Goal: Transaction & Acquisition: Purchase product/service

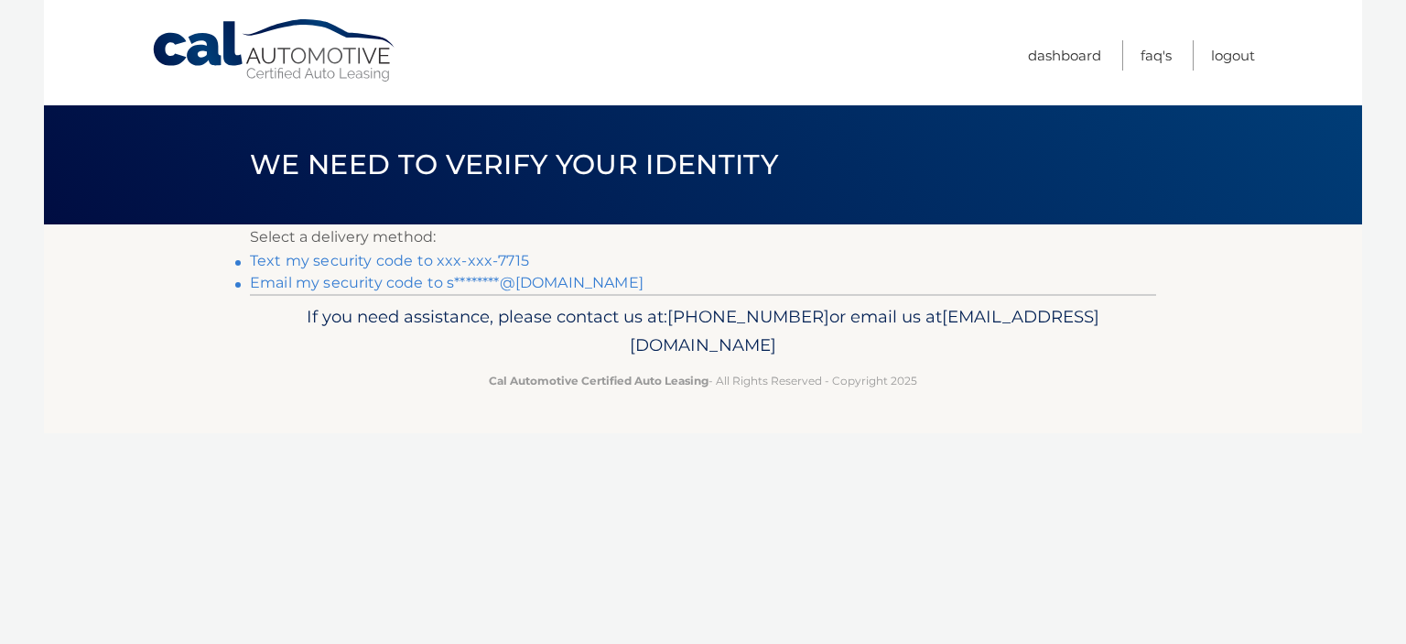
click at [327, 266] on link "Text my security code to xxx-xxx-7715" at bounding box center [389, 260] width 279 height 17
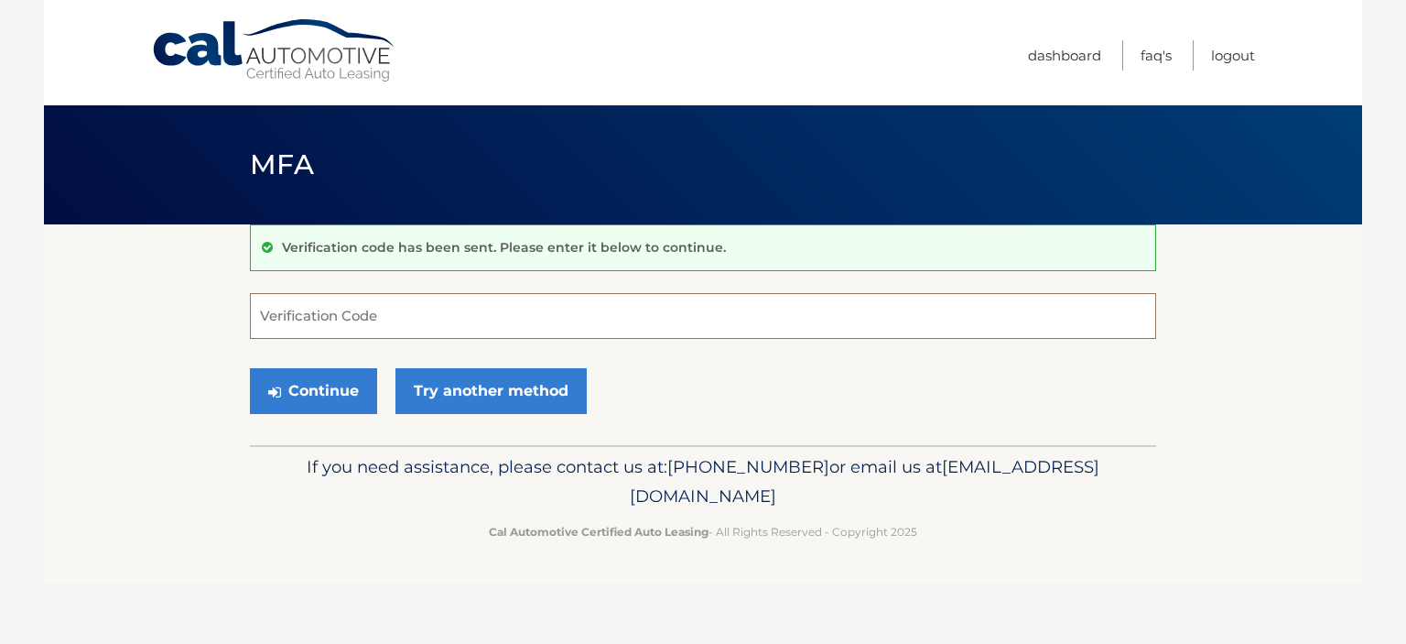
click at [350, 299] on input "Verification Code" at bounding box center [703, 316] width 906 height 46
type input "832760"
click at [353, 400] on button "Continue" at bounding box center [313, 391] width 127 height 46
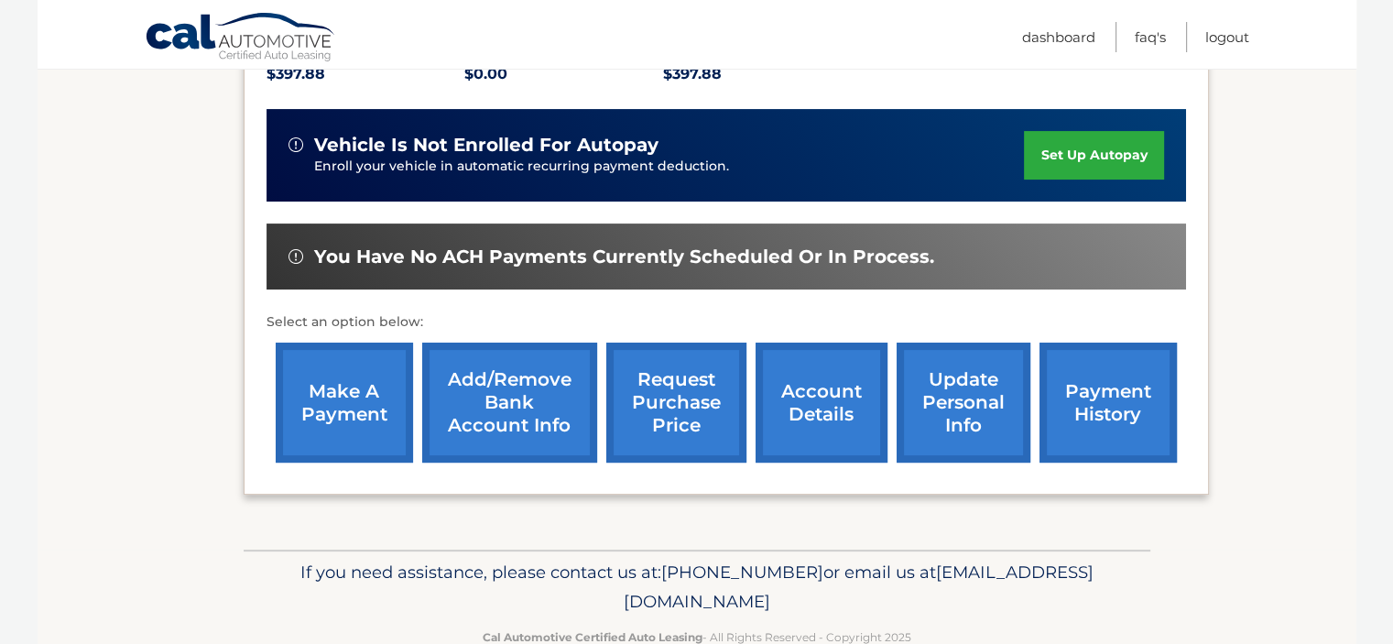
scroll to position [458, 0]
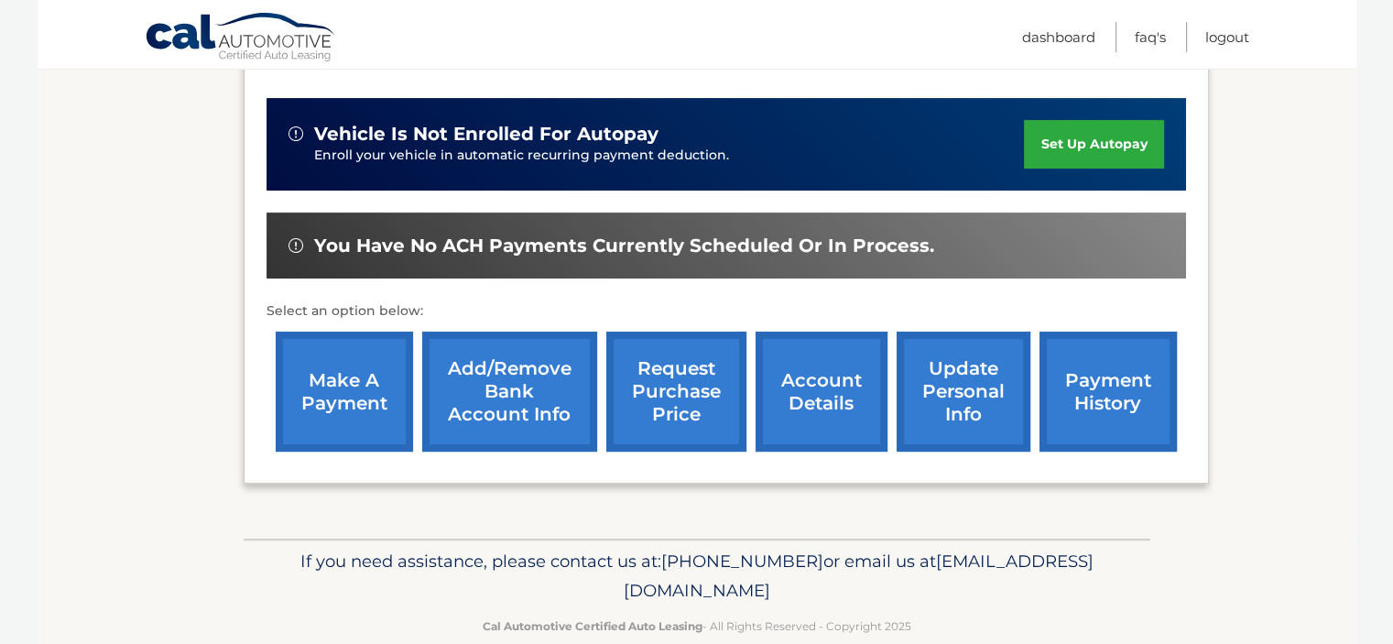
click at [353, 400] on link "make a payment" at bounding box center [344, 391] width 137 height 120
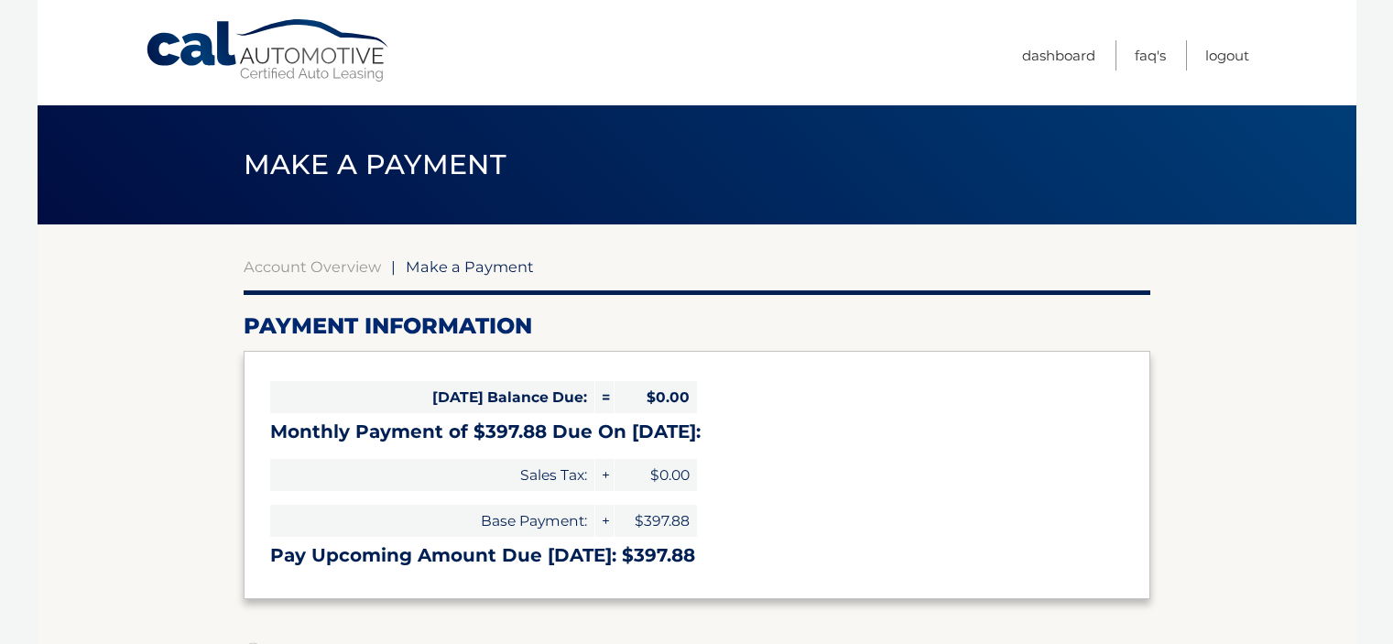
select select "YmM3NmRlYTUtMzU5Yi00Njc1LTk3OWItYjM5OTBlMTE0YTQw"
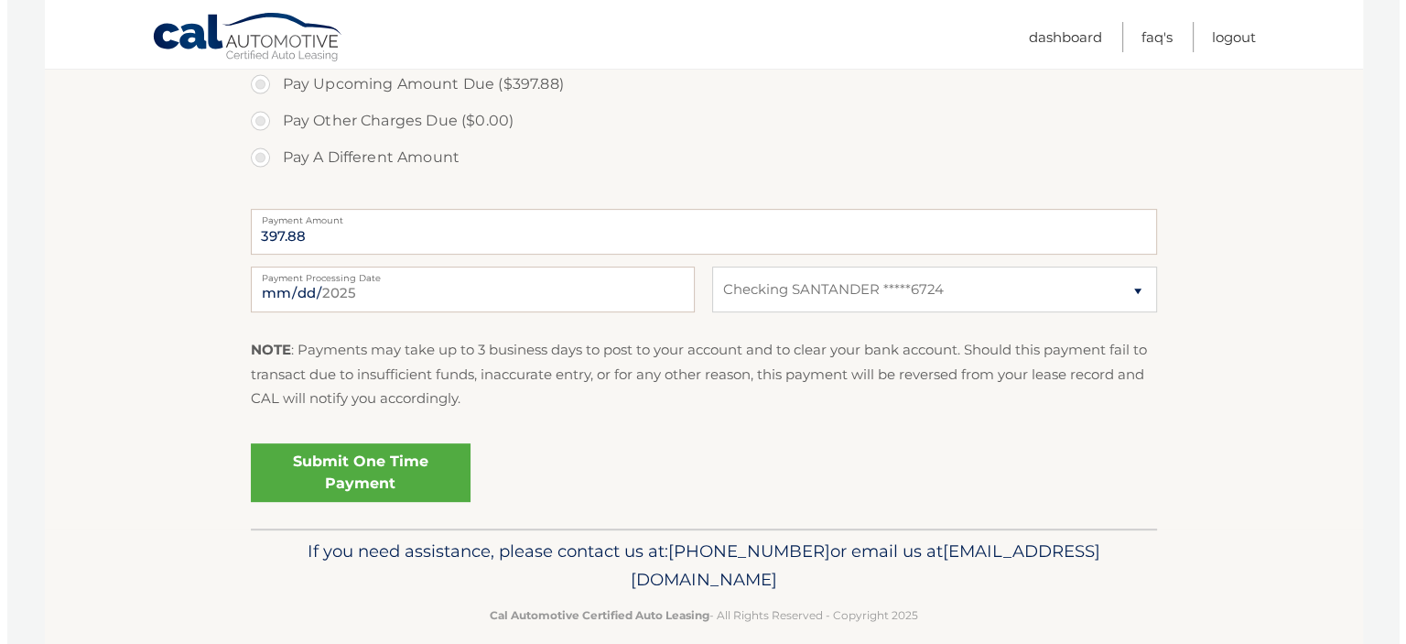
scroll to position [549, 0]
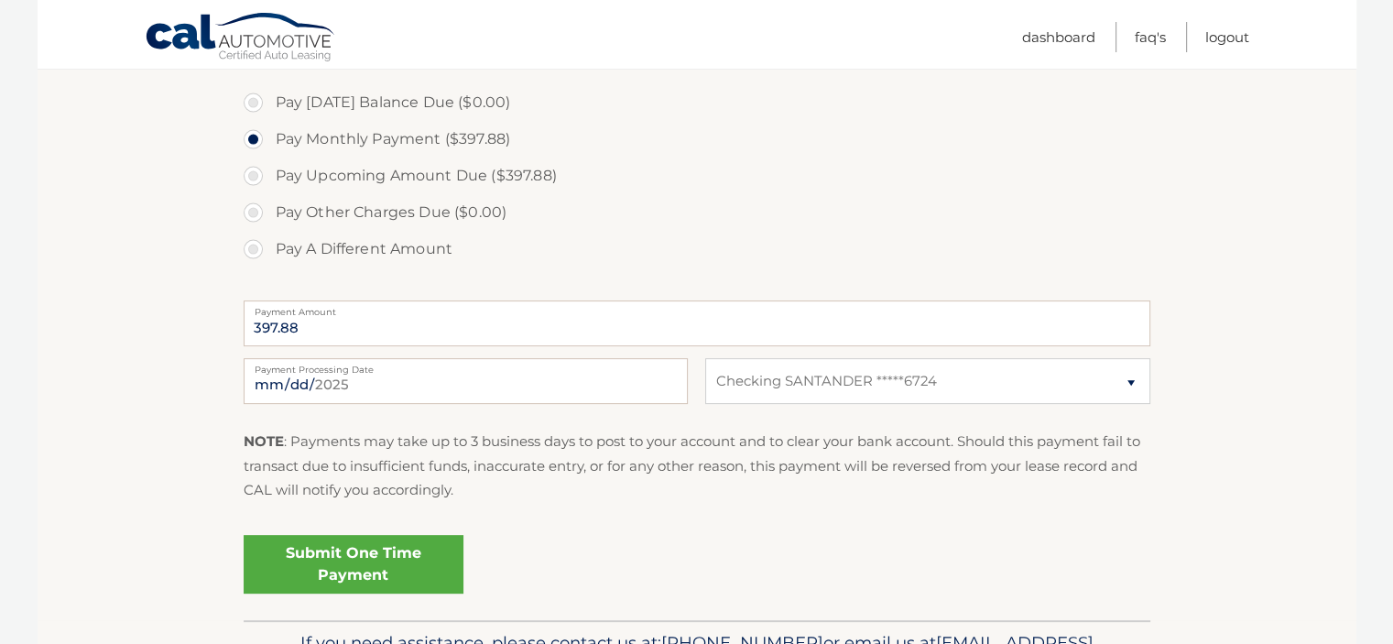
click at [326, 540] on link "Submit One Time Payment" at bounding box center [354, 564] width 220 height 59
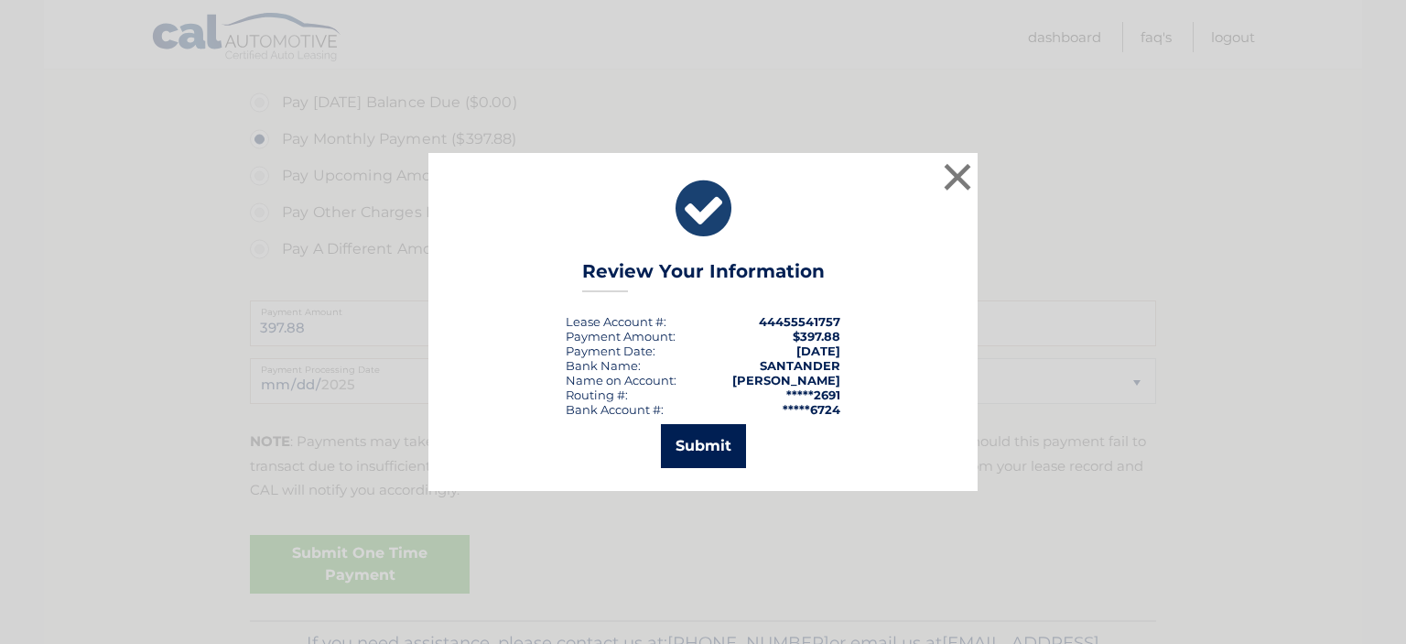
click at [732, 444] on button "Submit" at bounding box center [703, 446] width 85 height 44
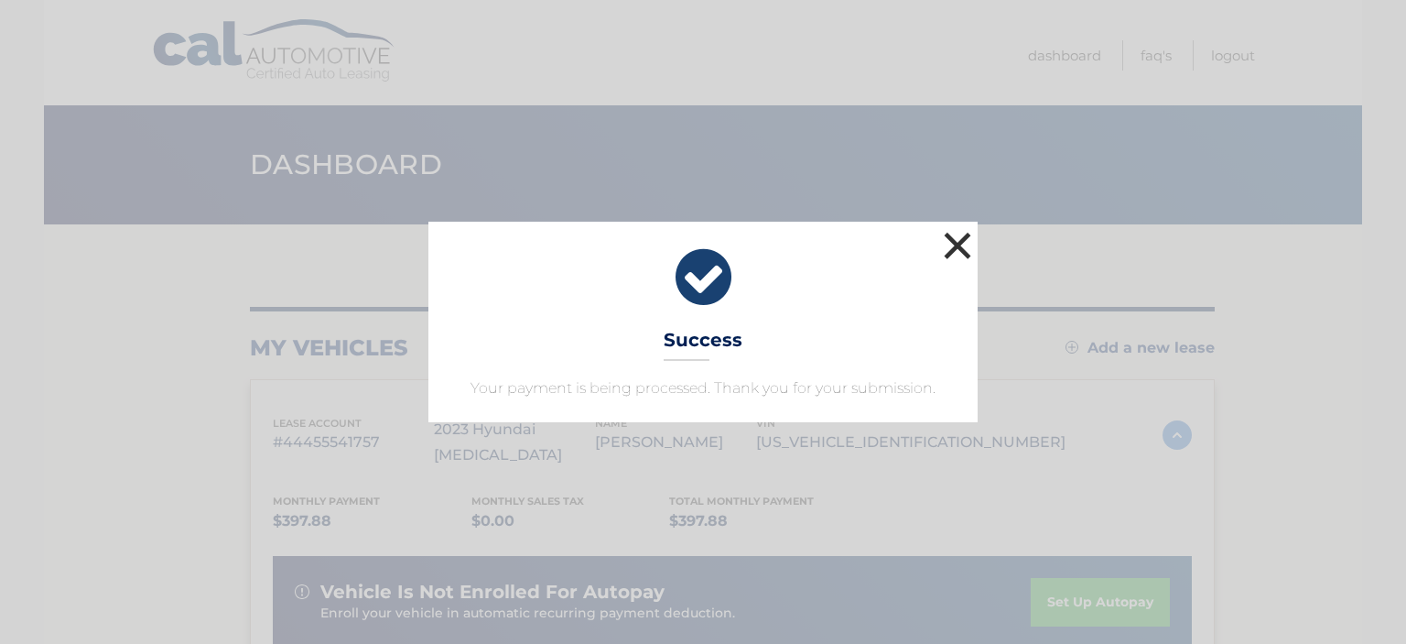
click at [942, 256] on button "×" at bounding box center [957, 245] width 37 height 37
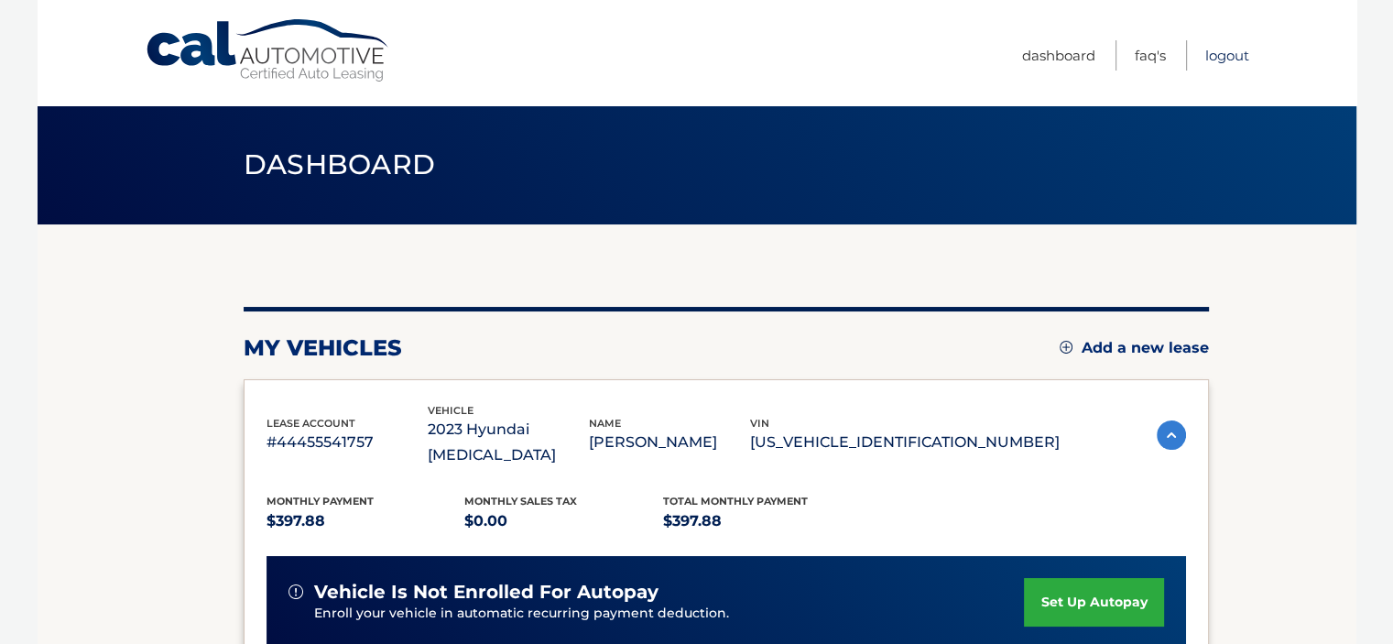
click at [1231, 50] on link "Logout" at bounding box center [1227, 55] width 44 height 30
